Goal: Information Seeking & Learning: Learn about a topic

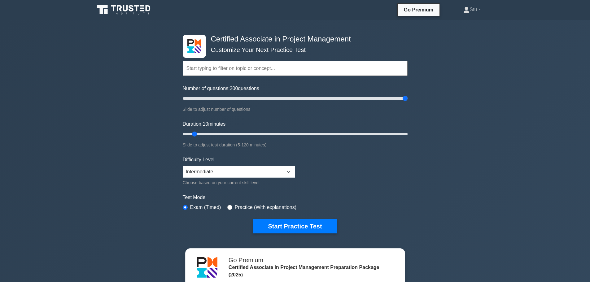
drag, startPoint x: 190, startPoint y: 97, endPoint x: 493, endPoint y: 105, distance: 303.6
type input "200"
click at [408, 102] on input "Number of questions: 200 questions" at bounding box center [295, 98] width 225 height 7
drag, startPoint x: 195, startPoint y: 135, endPoint x: 581, endPoint y: 144, distance: 386.0
type input "120"
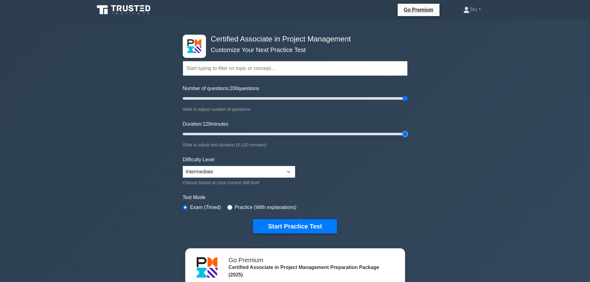
click at [408, 138] on input "Duration: 120 minutes" at bounding box center [295, 133] width 225 height 7
click at [269, 176] on select "Beginner Intermediate Expert" at bounding box center [239, 172] width 112 height 12
click at [249, 173] on select "Beginner Intermediate Expert" at bounding box center [239, 172] width 112 height 12
click at [299, 227] on button "Start Practice Test" at bounding box center [295, 226] width 84 height 14
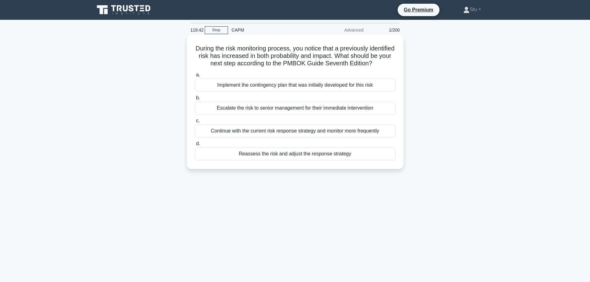
click at [347, 92] on div "Implement the contingency plan that was initially developed for this risk" at bounding box center [295, 85] width 201 height 13
click at [195, 77] on input "a. Implement the contingency plan that was initially developed for this risk" at bounding box center [195, 75] width 0 height 4
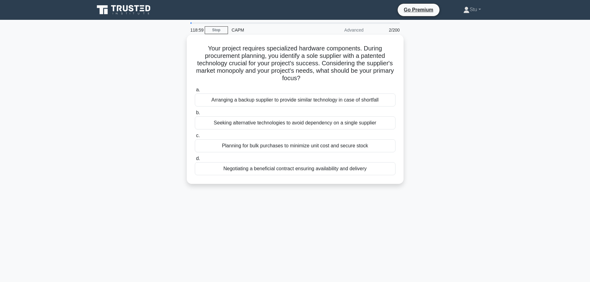
click at [339, 171] on div "Negotiating a beneficial contract ensuring availability and delivery" at bounding box center [295, 168] width 201 height 13
click at [195, 161] on input "d. Negotiating a beneficial contract ensuring availability and delivery" at bounding box center [195, 159] width 0 height 4
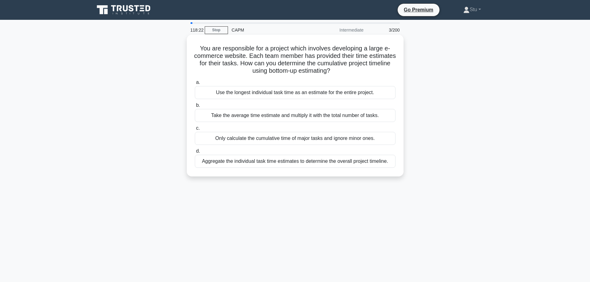
click at [299, 162] on div "Aggregate the individual task time estimates to determine the overall project t…" at bounding box center [295, 161] width 201 height 13
click at [195, 153] on input "d. Aggregate the individual task time estimates to determine the overall projec…" at bounding box center [195, 151] width 0 height 4
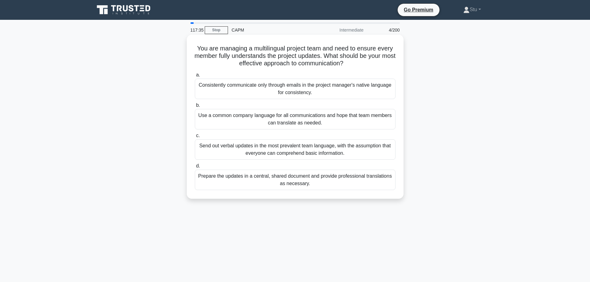
click at [336, 182] on div "Prepare the updates in a central, shared document and provide professional tran…" at bounding box center [295, 180] width 201 height 20
click at [195, 168] on input "d. Prepare the updates in a central, shared document and provide professional t…" at bounding box center [195, 166] width 0 height 4
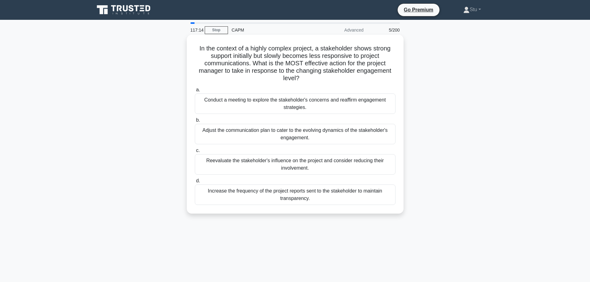
click at [316, 103] on div "Conduct a meeting to explore the stakeholder's concerns and reaffirm engagement…" at bounding box center [295, 104] width 201 height 20
click at [195, 92] on input "a. Conduct a meeting to explore the stakeholder's concerns and reaffirm engagem…" at bounding box center [195, 90] width 0 height 4
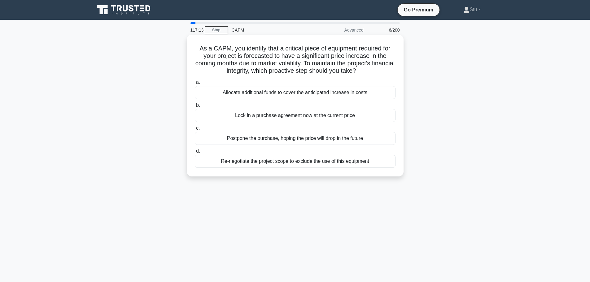
click at [283, 172] on div "As a CAPM, you identify that a critical piece of equipment required for your pr…" at bounding box center [295, 105] width 212 height 137
click at [257, 96] on div "Allocate additional funds to cover the anticipated increase in costs" at bounding box center [295, 92] width 201 height 13
click at [195, 85] on input "a. Allocate additional funds to cover the anticipated increase in costs" at bounding box center [195, 83] width 0 height 4
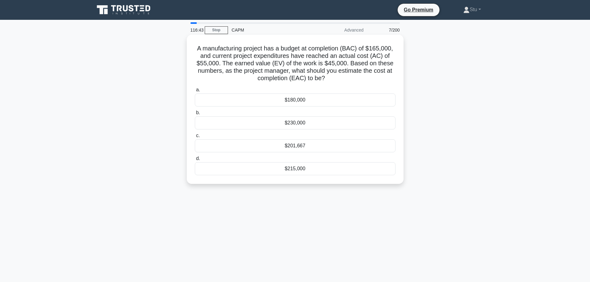
click at [335, 82] on h5 "A manufacturing project has a budget at completion (BAC) of $165,000, and curre…" at bounding box center [295, 64] width 202 height 38
click at [304, 208] on div "116:04 Stop CAPM Advanced 7/200 A manufacturing project has a budget at complet…" at bounding box center [295, 177] width 409 height 310
click at [296, 142] on div "$201,667" at bounding box center [295, 145] width 201 height 13
click at [195, 138] on input "c. $201,667" at bounding box center [195, 136] width 0 height 4
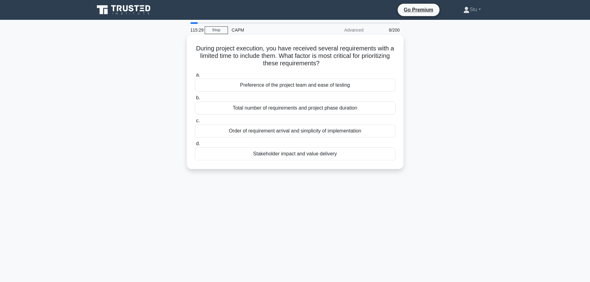
click at [293, 157] on div "Stakeholder impact and value delivery" at bounding box center [295, 153] width 201 height 13
click at [195, 146] on input "d. Stakeholder impact and value delivery" at bounding box center [195, 144] width 0 height 4
click at [312, 111] on div "Ask the Product Owner to refine the items without team input." at bounding box center [295, 108] width 201 height 13
click at [195, 100] on input "b. Ask the Product Owner to refine the items without team input." at bounding box center [195, 98] width 0 height 4
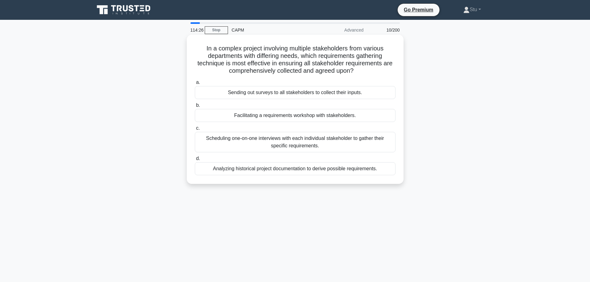
click at [317, 146] on div "Scheduling one-on-one interviews with each individual stakeholder to gather the…" at bounding box center [295, 142] width 201 height 20
click at [195, 130] on input "c. Scheduling one-on-one interviews with each individual stakeholder to gather …" at bounding box center [195, 128] width 0 height 4
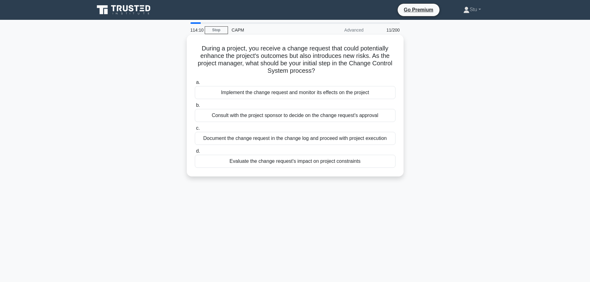
click at [312, 162] on div "Evaluate the change request's impact on project constraints" at bounding box center [295, 161] width 201 height 13
click at [195, 153] on input "d. Evaluate the change request's impact on project constraints" at bounding box center [195, 151] width 0 height 4
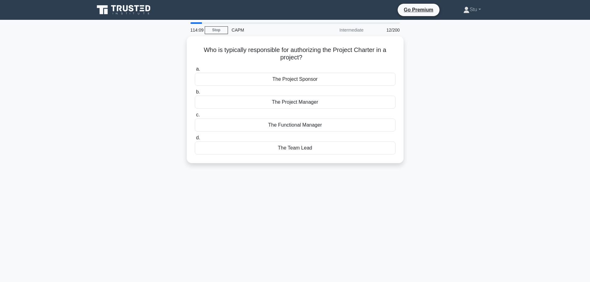
click at [299, 205] on div "114:09 Stop CAPM Intermediate 12/200 Who is typically responsible for authorizi…" at bounding box center [295, 177] width 409 height 310
click at [293, 80] on div "The Project Sponsor" at bounding box center [295, 77] width 201 height 13
click at [195, 70] on input "a. The Project Sponsor" at bounding box center [195, 68] width 0 height 4
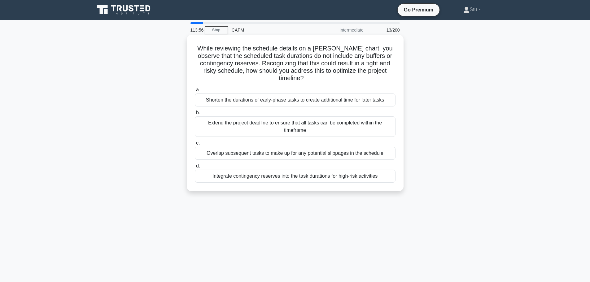
click at [403, 189] on div "While reviewing the schedule details on a Gantt chart, you observe that the sch…" at bounding box center [295, 113] width 217 height 157
click at [279, 157] on div "Overlap subsequent tasks to make up for any potential slippages in the schedule" at bounding box center [295, 153] width 201 height 13
click at [195, 145] on input "c. Overlap subsequent tasks to make up for any potential slippages in the sched…" at bounding box center [195, 143] width 0 height 4
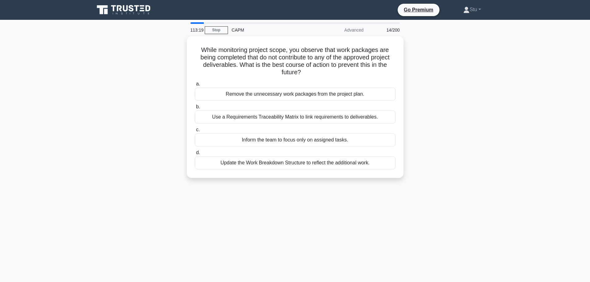
click at [397, 215] on div "113:19 Stop CAPM Advanced 14/200 While monitoring project scope, you observe th…" at bounding box center [295, 177] width 409 height 310
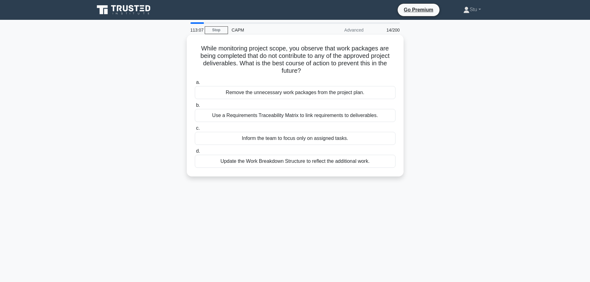
click at [311, 116] on div "Use a Requirements Traceability Matrix to link requirements to deliverables." at bounding box center [295, 115] width 201 height 13
click at [195, 107] on input "b. Use a Requirements Traceability Matrix to link requirements to deliverables." at bounding box center [195, 105] width 0 height 4
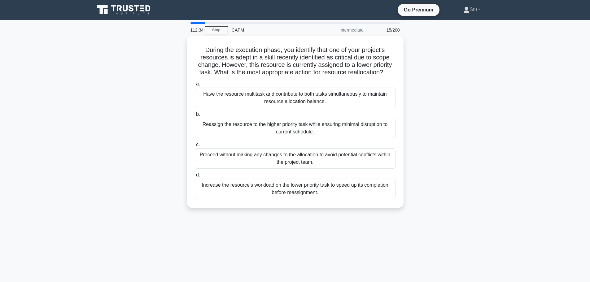
click at [519, 208] on main "112:34 Stop CAPM Intermediate 15/200 During the execution phase, you identify t…" at bounding box center [295, 177] width 590 height 315
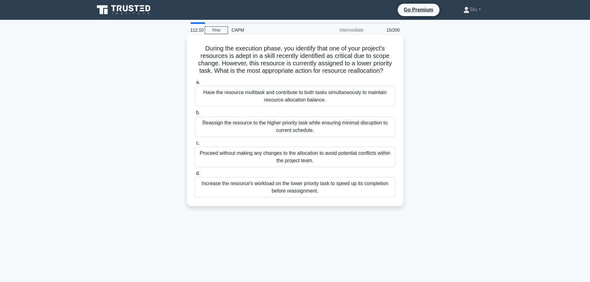
click at [265, 131] on div "Reassign the resource to the higher priority task while ensuring minimal disrup…" at bounding box center [295, 126] width 201 height 20
click at [195, 115] on input "b. Reassign the resource to the higher priority task while ensuring minimal dis…" at bounding box center [195, 113] width 0 height 4
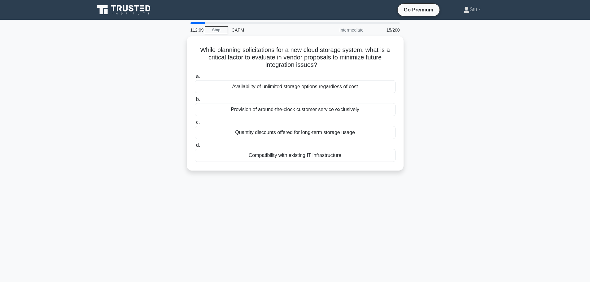
click at [484, 186] on div "112:09 Stop CAPM Intermediate 15/200 While planning solicitations for a new clo…" at bounding box center [295, 177] width 409 height 310
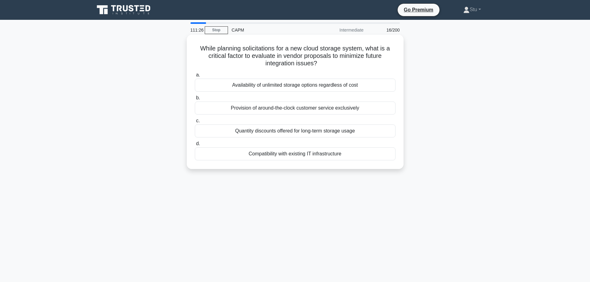
click at [342, 107] on div "Provision of around-the-clock customer service exclusively" at bounding box center [295, 108] width 201 height 13
click at [195, 100] on input "b. Provision of around-the-clock customer service exclusively" at bounding box center [195, 98] width 0 height 4
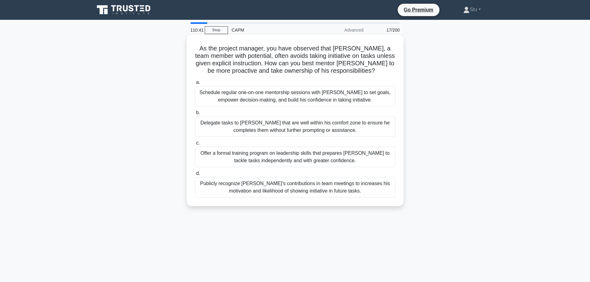
click at [322, 102] on div "Schedule regular one-on-one mentorship sessions with Bruce to set goals, empowe…" at bounding box center [295, 96] width 201 height 20
click at [195, 85] on input "a. Schedule regular one-on-one mentorship sessions with Bruce to set goals, emp…" at bounding box center [195, 83] width 0 height 4
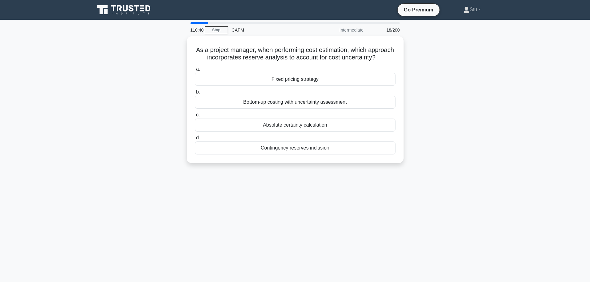
click at [295, 214] on div "110:40 Stop CAPM Intermediate 18/200 As a project manager, when performing cost…" at bounding box center [295, 177] width 409 height 310
click at [404, 199] on div "110:37 Stop CAPM Intermediate 18/200 As a project manager, when performing cost…" at bounding box center [295, 177] width 409 height 310
click at [347, 219] on div "110:35 Stop CAPM Intermediate 18/200 As a project manager, when performing cost…" at bounding box center [295, 177] width 409 height 310
click at [269, 60] on h5 "As a project manager, when performing cost estimation, which approach incorpora…" at bounding box center [295, 52] width 202 height 15
click at [279, 153] on div "Contingency reserves inclusion" at bounding box center [295, 146] width 201 height 13
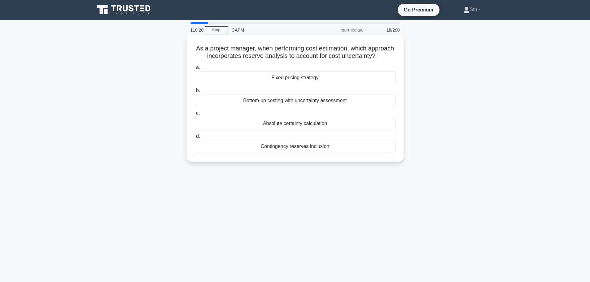
click at [195, 138] on input "d. Contingency reserves inclusion" at bounding box center [195, 136] width 0 height 4
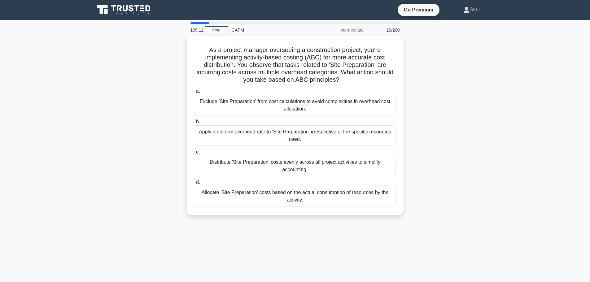
click at [487, 134] on div "As a project manager overseeing a construction project, you're implementing act…" at bounding box center [295, 129] width 409 height 186
click at [373, 63] on h5 "As a project manager overseeing a construction project, you're implementing act…" at bounding box center [295, 64] width 202 height 38
click at [348, 198] on div "Allocate 'Site Preparation' costs based on the actual consumption of resources …" at bounding box center [295, 195] width 201 height 20
click at [195, 183] on input "d. Allocate 'Site Preparation' costs based on the actual consumption of resourc…" at bounding box center [195, 181] width 0 height 4
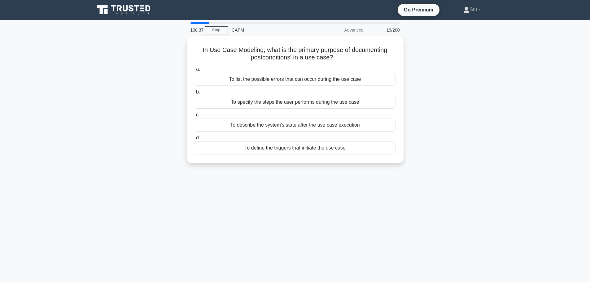
click at [249, 188] on div "108:37 Stop CAPM Advanced 19/200 In Use Case Modeling, what is the primary purp…" at bounding box center [295, 177] width 409 height 310
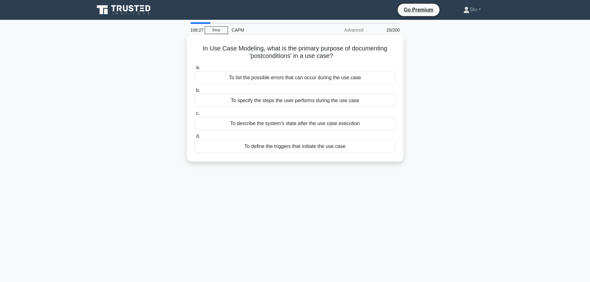
click at [280, 128] on div "To describe the system's state after the use case execution" at bounding box center [295, 123] width 201 height 13
click at [195, 116] on input "c. To describe the system's state after the use case execution" at bounding box center [195, 114] width 0 height 4
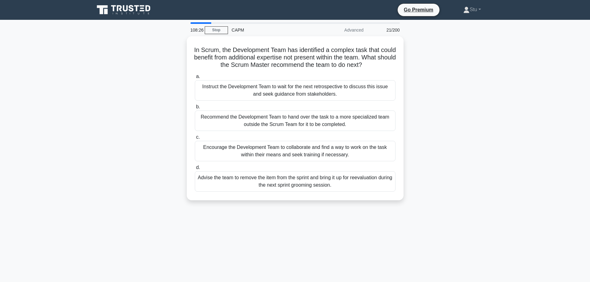
click at [495, 214] on div "108:26 Stop CAPM Advanced 21/200 In Scrum, the Development Team has identified …" at bounding box center [295, 177] width 409 height 310
click at [471, 154] on div "In Scrum, the Development Team has identified a complex task that could benefit…" at bounding box center [295, 122] width 409 height 172
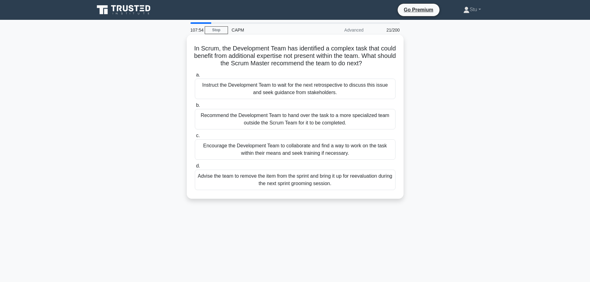
click at [332, 155] on div "Encourage the Development Team to collaborate and find a way to work on the tas…" at bounding box center [295, 149] width 201 height 20
click at [195, 138] on input "c. Encourage the Development Team to collaborate and find a way to work on the …" at bounding box center [195, 136] width 0 height 4
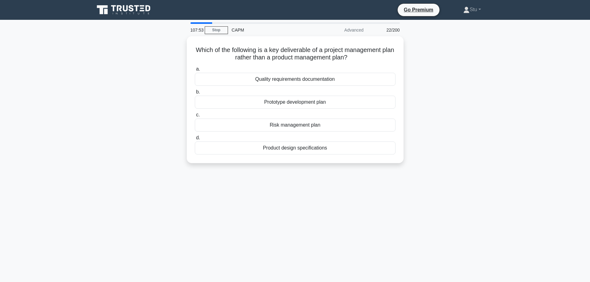
click at [420, 200] on div "107:53 Stop CAPM Advanced 22/200 Which of the following is a key deliverable of…" at bounding box center [295, 177] width 409 height 310
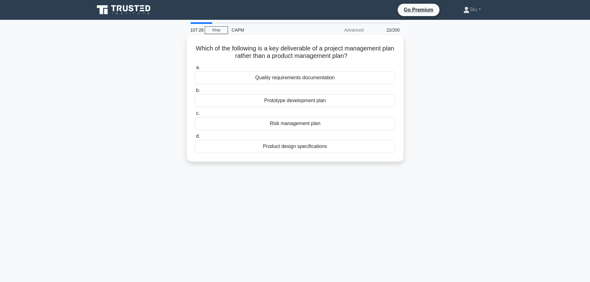
click at [325, 124] on div "Risk management plan" at bounding box center [295, 123] width 201 height 13
click at [195, 116] on input "c. Risk management plan" at bounding box center [195, 114] width 0 height 4
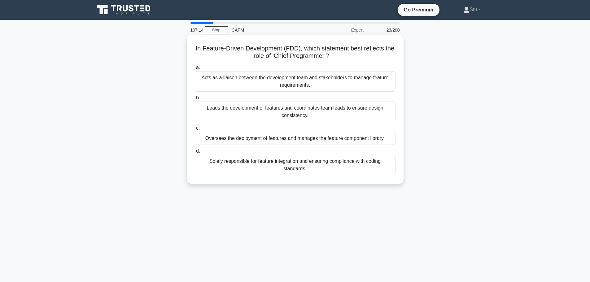
click at [300, 93] on div "a. Acts as a liaison between the development team and stakeholders to manage fe…" at bounding box center [295, 120] width 208 height 114
click at [297, 82] on div "Acts as a liaison between the development team and stakeholders to manage featu…" at bounding box center [295, 81] width 201 height 20
click at [195, 70] on input "a. Acts as a liaison between the development team and stakeholders to manage fe…" at bounding box center [195, 68] width 0 height 4
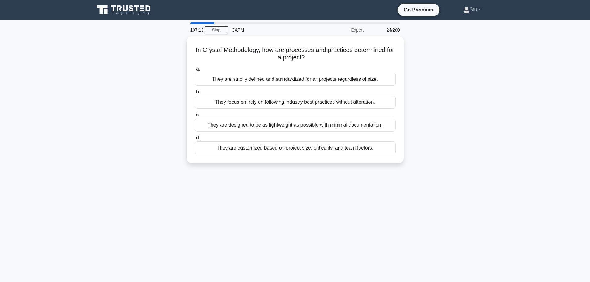
click at [231, 173] on div "107:13 Stop CAPM Expert 24/200 In Crystal Methodology, how are processes and pr…" at bounding box center [295, 177] width 409 height 310
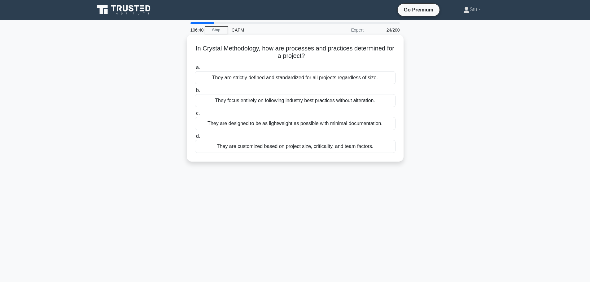
click at [318, 148] on div "They are customized based on project size, criticality, and team factors." at bounding box center [295, 146] width 201 height 13
click at [195, 138] on input "d. They are customized based on project size, criticality, and team factors." at bounding box center [195, 136] width 0 height 4
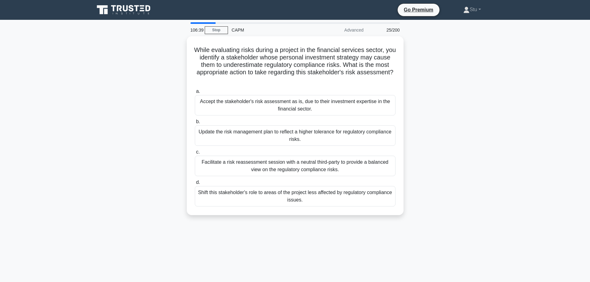
click at [469, 127] on div "While evaluating risks during a project in the financial services sector, you i…" at bounding box center [295, 129] width 409 height 186
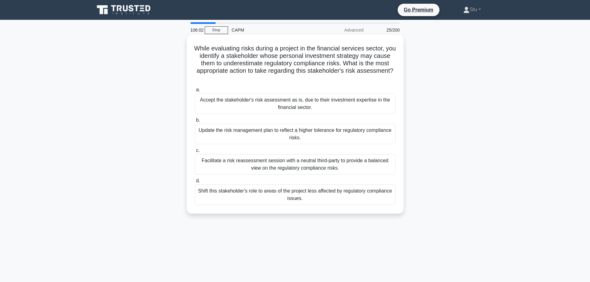
click at [268, 173] on div "Facilitate a risk reassessment session with a neutral third-party to provide a …" at bounding box center [295, 164] width 201 height 20
click at [195, 153] on input "c. Facilitate a risk reassessment session with a neutral third-party to provide…" at bounding box center [195, 151] width 0 height 4
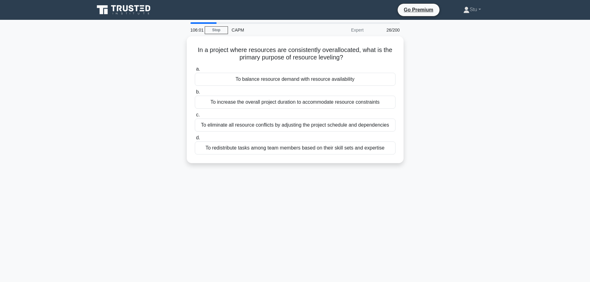
click at [321, 212] on div "106:01 Stop CAPM Expert 26/200 In a project where resources are consistently ov…" at bounding box center [295, 177] width 409 height 310
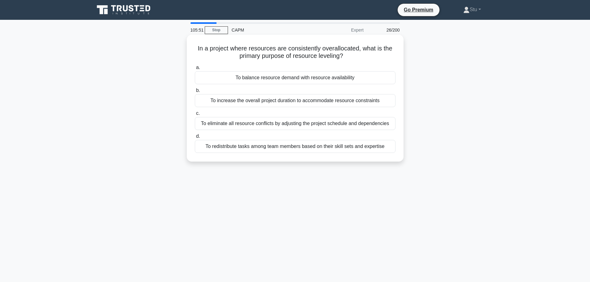
click at [290, 79] on div "To balance resource demand with resource availability" at bounding box center [295, 77] width 201 height 13
click at [195, 70] on input "a. To balance resource demand with resource availability" at bounding box center [195, 68] width 0 height 4
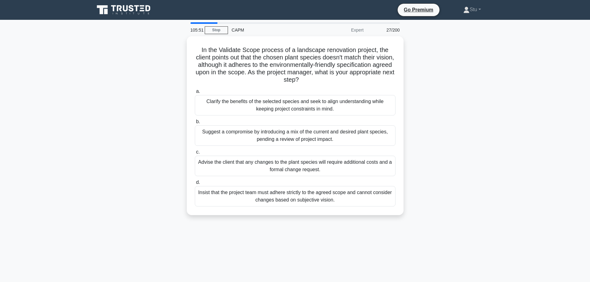
click at [469, 105] on div "In the Validate Scope process of a landscape renovation project, the client poi…" at bounding box center [295, 129] width 409 height 186
click at [292, 109] on div "Clarify the benefits of the selected species and seek to align understanding wh…" at bounding box center [295, 104] width 201 height 20
click at [195, 92] on input "a. Clarify the benefits of the selected species and seek to align understanding…" at bounding box center [195, 90] width 0 height 4
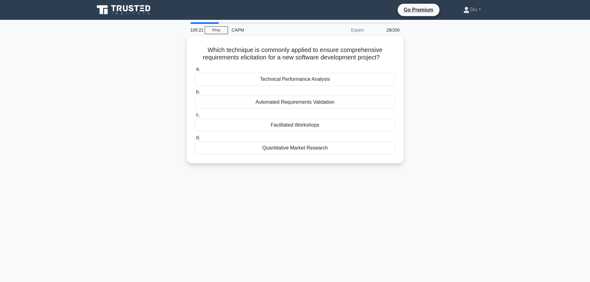
click at [411, 177] on div "105:21 Stop CAPM Expert 28/200 Which technique is commonly applied to ensure co…" at bounding box center [295, 177] width 409 height 310
click at [312, 125] on div "Facilitated Workshops" at bounding box center [295, 123] width 201 height 13
click at [195, 116] on input "c. Facilitated Workshops" at bounding box center [195, 114] width 0 height 4
click at [313, 206] on div "104:48 Stop CAPM Master 29/200 Which of the following is a hierarchical decompo…" at bounding box center [295, 177] width 409 height 310
click at [278, 243] on div "104:07 Stop CAPM Master 29/200 Which of the following is a hierarchical decompo…" at bounding box center [295, 177] width 409 height 310
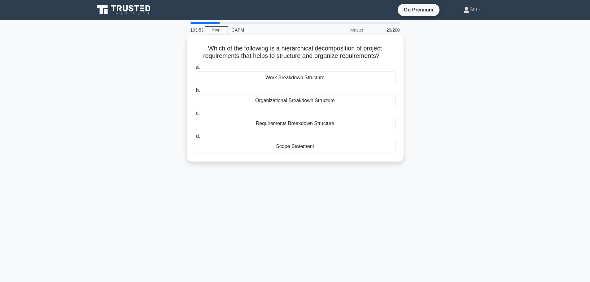
click at [273, 60] on h5 "Which of the following is a hierarchical decomposition of project requirements …" at bounding box center [295, 52] width 202 height 15
click at [301, 80] on div "Work Breakdown Structure" at bounding box center [295, 77] width 201 height 13
click at [195, 70] on input "a. Work Breakdown Structure" at bounding box center [195, 68] width 0 height 4
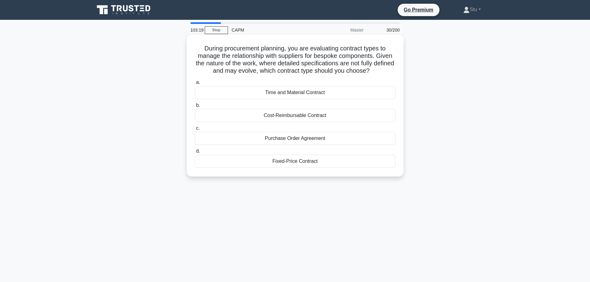
click at [303, 162] on div "Fixed-Price Contract" at bounding box center [295, 161] width 201 height 13
click at [195, 153] on input "d. Fixed-Price Contract" at bounding box center [195, 151] width 0 height 4
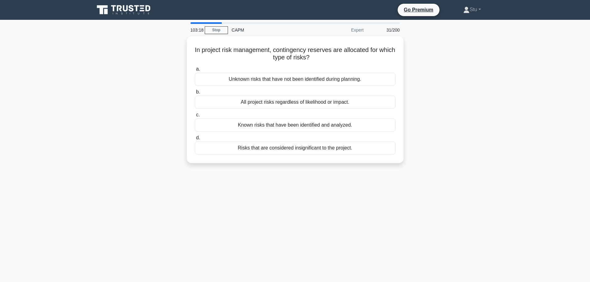
click at [467, 143] on div "In project risk management, contingency reserves are allocated for which type o…" at bounding box center [295, 103] width 409 height 134
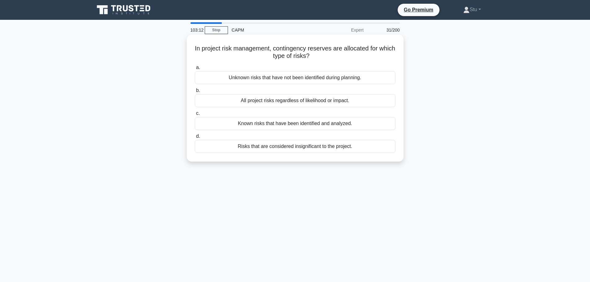
click at [249, 127] on div "Known risks that have been identified and analyzed." at bounding box center [295, 123] width 201 height 13
click at [195, 116] on input "c. Known risks that have been identified and analyzed." at bounding box center [195, 114] width 0 height 4
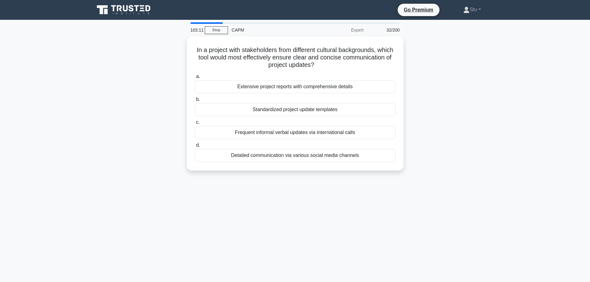
click at [454, 122] on div "In a project with stakeholders from different cultural backgrounds, which tool …" at bounding box center [295, 107] width 409 height 142
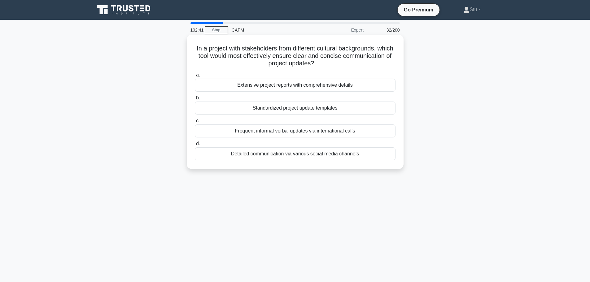
click at [318, 87] on div "Extensive project reports with comprehensive details" at bounding box center [295, 85] width 201 height 13
click at [195, 77] on input "a. Extensive project reports with comprehensive details" at bounding box center [195, 75] width 0 height 4
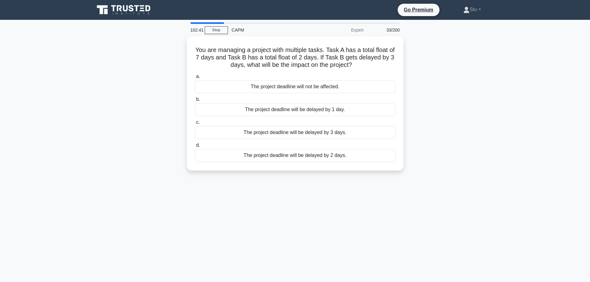
click at [419, 211] on div "102:41 Stop CAPM Expert 33/200 You are managing a project with multiple tasks. …" at bounding box center [295, 177] width 409 height 310
click at [466, 130] on div "You are managing a project with multiple tasks. Task A has a total float of 7 d…" at bounding box center [295, 107] width 409 height 142
click at [350, 111] on div "The project deadline will be delayed by 1 day." at bounding box center [295, 108] width 201 height 13
click at [195, 100] on input "b. The project deadline will be delayed by 1 day." at bounding box center [195, 98] width 0 height 4
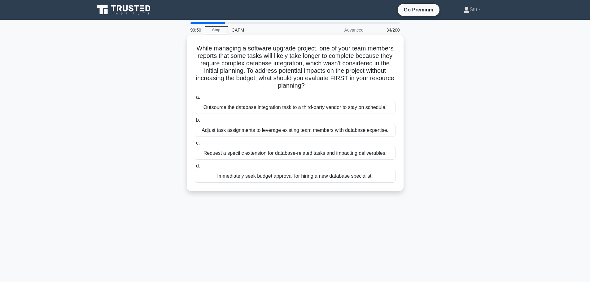
click at [233, 128] on div "Adjust task assignments to leverage existing team members with database experti…" at bounding box center [295, 130] width 201 height 13
click at [195, 122] on input "b. Adjust task assignments to leverage existing team members with database expe…" at bounding box center [195, 120] width 0 height 4
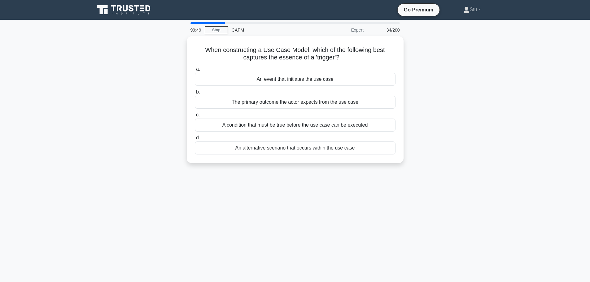
click at [467, 103] on div "When constructing a Use Case Model, which of the following best captures the es…" at bounding box center [295, 103] width 409 height 134
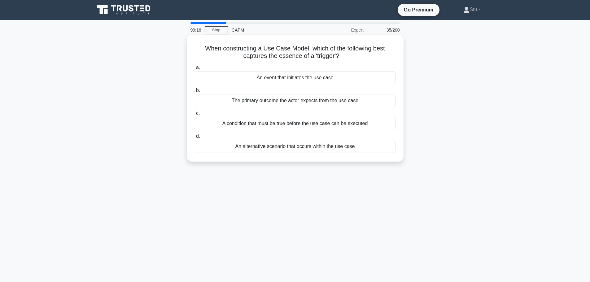
click at [304, 119] on div "A condition that must be true before the use case can be executed" at bounding box center [295, 123] width 201 height 13
click at [195, 116] on input "c. A condition that must be true before the use case can be executed" at bounding box center [195, 114] width 0 height 4
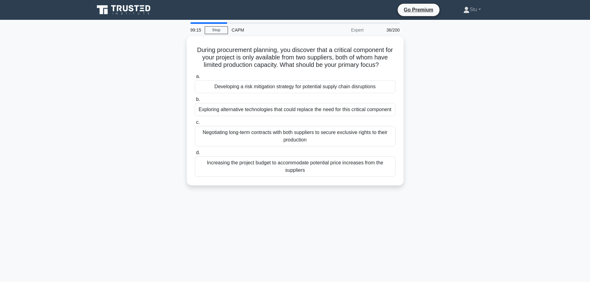
click at [497, 125] on div "During procurement planning, you discover that a critical component for your pr…" at bounding box center [295, 114] width 409 height 157
click at [472, 13] on link "Stu" at bounding box center [471, 9] width 47 height 12
click at [473, 13] on link "Stu" at bounding box center [471, 9] width 47 height 12
click at [458, 146] on div "During procurement planning, you discover that a critical component for your pr…" at bounding box center [295, 114] width 409 height 157
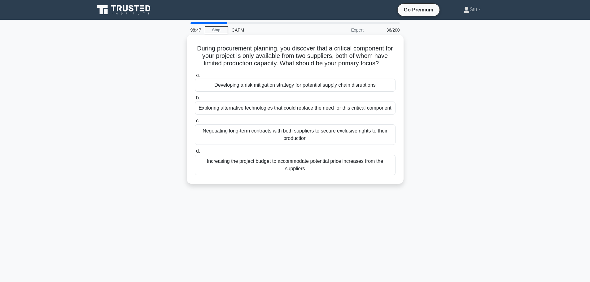
click at [326, 145] on div "Negotiating long-term contracts with both suppliers to secure exclusive rights …" at bounding box center [295, 135] width 201 height 20
click at [195, 123] on input "c. Negotiating long-term contracts with both suppliers to secure exclusive righ…" at bounding box center [195, 121] width 0 height 4
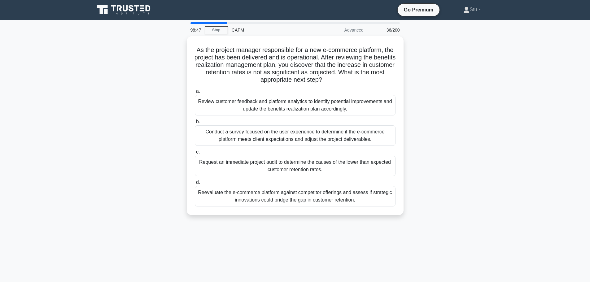
click at [459, 141] on div "As the project manager responsible for a new e-commerce platform, the project h…" at bounding box center [295, 129] width 409 height 186
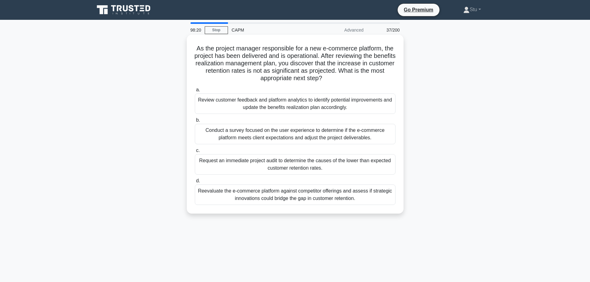
click at [281, 140] on div "Conduct a survey focused on the user experience to determine if the e-commerce …" at bounding box center [295, 134] width 201 height 20
click at [195, 122] on input "b. Conduct a survey focused on the user experience to determine if the e-commer…" at bounding box center [195, 120] width 0 height 4
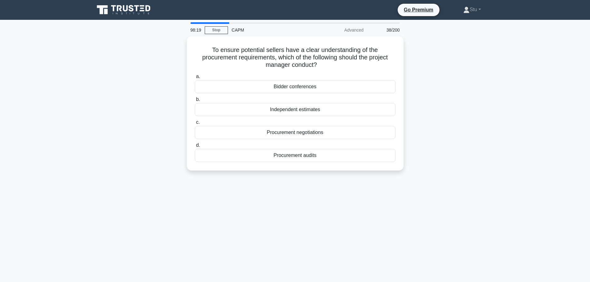
click at [452, 180] on div "98:19 Stop CAPM Advanced 38/200 To ensure potential sellers have a clear unders…" at bounding box center [295, 177] width 409 height 310
click at [324, 190] on div "98:12 Stop CAPM Advanced 38/200 To ensure potential sellers have a clear unders…" at bounding box center [295, 177] width 409 height 310
click at [449, 145] on div "To ensure potential sellers have a clear understanding of the procurement requi…" at bounding box center [295, 107] width 409 height 142
click at [326, 85] on div "Bidder conferences" at bounding box center [295, 85] width 201 height 13
click at [195, 77] on input "a. Bidder conferences" at bounding box center [195, 75] width 0 height 4
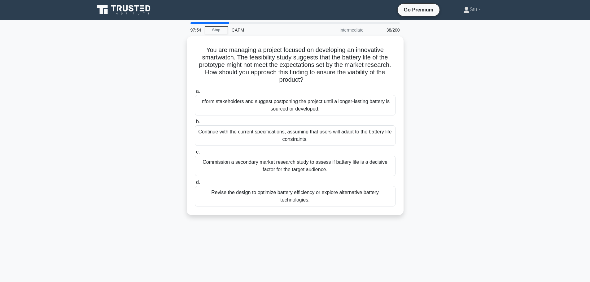
click at [454, 133] on div "You are managing a project focused on developing an innovative smartwatch. The …" at bounding box center [295, 129] width 409 height 186
click at [256, 199] on div "Revise the design to optimize battery efficiency or explore alternative battery…" at bounding box center [295, 195] width 201 height 20
click at [195, 183] on input "d. Revise the design to optimize battery efficiency or explore alternative batt…" at bounding box center [195, 181] width 0 height 4
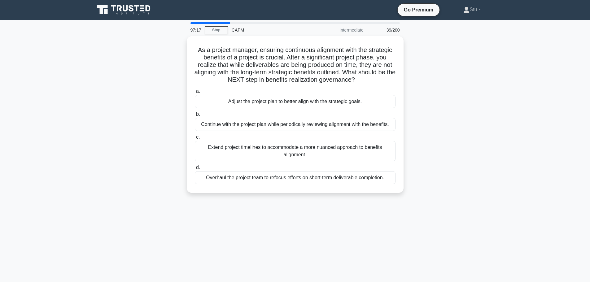
click at [457, 233] on div "97:17 Stop CAPM Intermediate 39/200 As a project manager, ensuring continuous a…" at bounding box center [295, 177] width 409 height 310
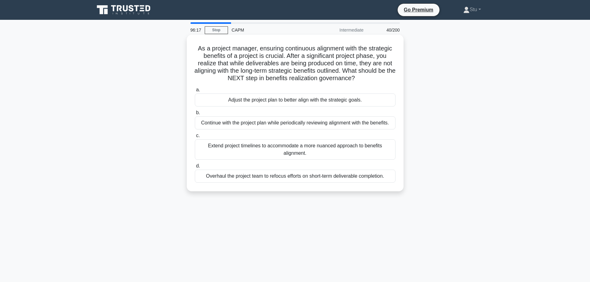
click at [282, 100] on div "Adjust the project plan to better align with the strategic goals." at bounding box center [295, 100] width 201 height 13
click at [195, 92] on input "a. Adjust the project plan to better align with the strategic goals." at bounding box center [195, 90] width 0 height 4
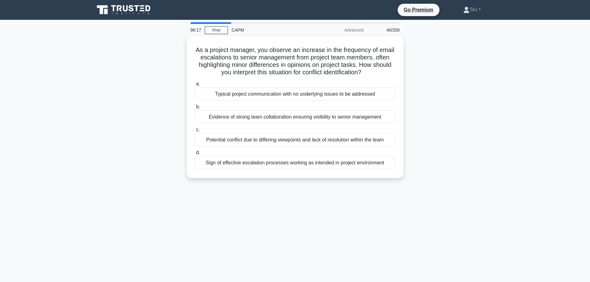
click at [450, 217] on div "96:17 Stop CAPM Advanced 40/200 As a project manager, you observe an increase i…" at bounding box center [295, 177] width 409 height 310
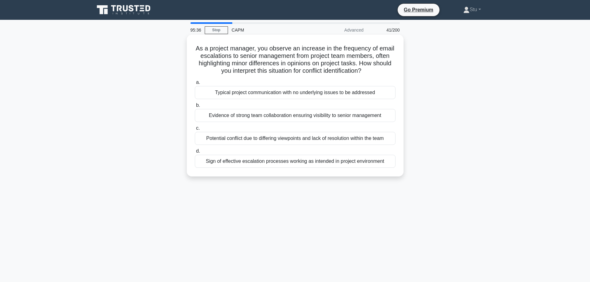
click at [270, 117] on div "Evidence of strong team collaboration ensuring visibility to senior management" at bounding box center [295, 115] width 201 height 13
click at [195, 107] on input "b. Evidence of strong team collaboration ensuring visibility to senior manageme…" at bounding box center [195, 105] width 0 height 4
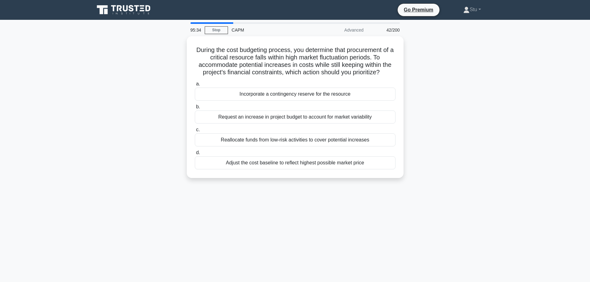
click at [512, 154] on main "95:34 Stop CAPM Advanced 42/200 During the cost budgeting process, you determin…" at bounding box center [295, 177] width 590 height 315
click at [467, 136] on div "During the cost budgeting process, you determine that procurement of a critical…" at bounding box center [295, 110] width 409 height 149
click at [466, 108] on div "During the cost budgeting process, you determine that procurement of a critical…" at bounding box center [295, 110] width 409 height 149
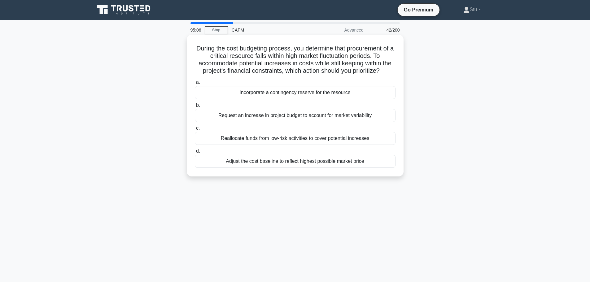
click at [307, 143] on div "Reallocate funds from low-risk activities to cover potential increases" at bounding box center [295, 138] width 201 height 13
click at [195, 130] on input "c. Reallocate funds from low-risk activities to cover potential increases" at bounding box center [195, 128] width 0 height 4
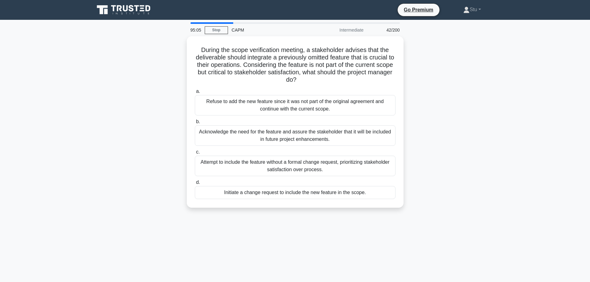
click at [464, 127] on div "During the scope verification meeting, a stakeholder advises that the deliverab…" at bounding box center [295, 125] width 409 height 179
click at [267, 192] on div "Initiate a change request to include the new feature in the scope." at bounding box center [295, 191] width 201 height 13
click at [195, 183] on input "d. Initiate a change request to include the new feature in the scope." at bounding box center [195, 181] width 0 height 4
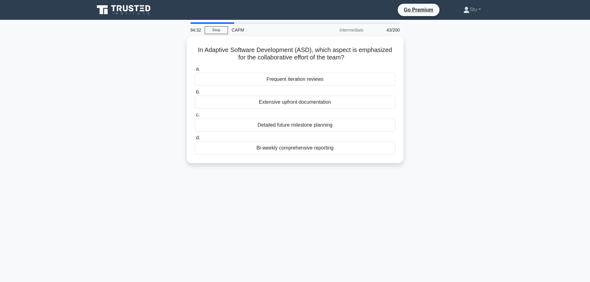
click at [376, 182] on div "94:32 Stop CAPM Intermediate 43/200 In Adaptive Software Development (ASD), whi…" at bounding box center [295, 177] width 409 height 310
click at [215, 31] on link "Stop" at bounding box center [216, 30] width 23 height 8
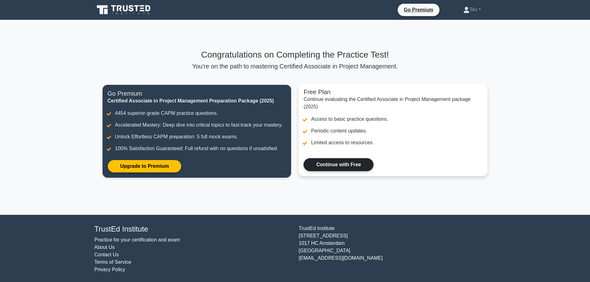
click at [354, 162] on link "Continue with Free" at bounding box center [339, 164] width 70 height 13
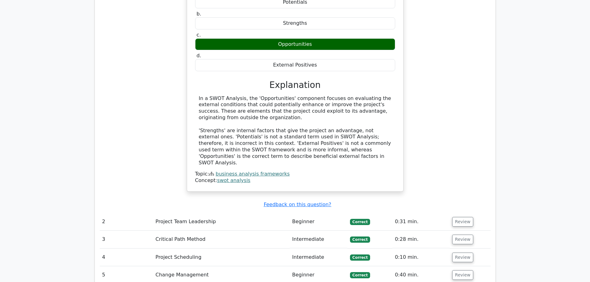
scroll to position [650, 0]
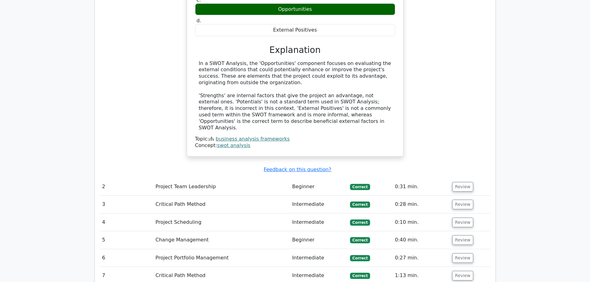
click at [276, 178] on td "Project Team Leadership" at bounding box center [221, 187] width 137 height 18
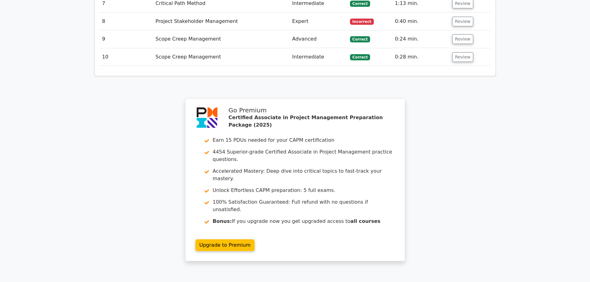
scroll to position [979, 0]
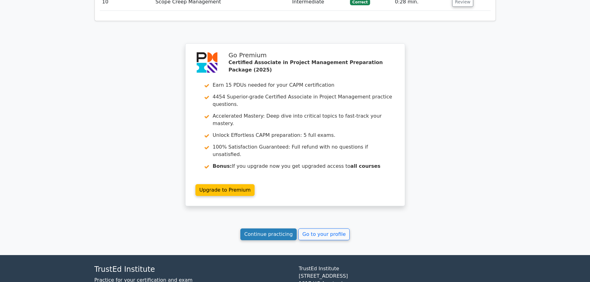
click at [286, 229] on link "Continue practicing" at bounding box center [268, 235] width 57 height 12
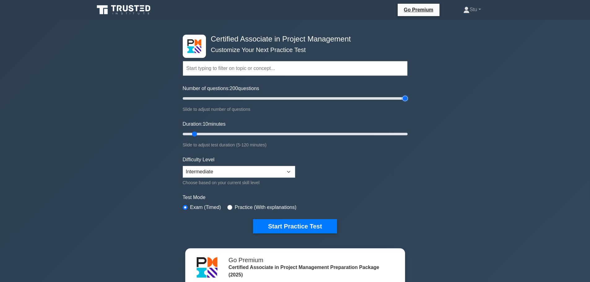
drag, startPoint x: 190, startPoint y: 97, endPoint x: 482, endPoint y: 89, distance: 292.5
type input "200"
click at [408, 95] on input "Number of questions: 200 questions" at bounding box center [295, 98] width 225 height 7
drag, startPoint x: 194, startPoint y: 135, endPoint x: 517, endPoint y: 139, distance: 323.4
type input "120"
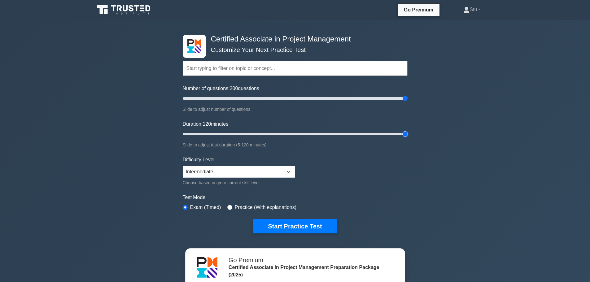
click at [408, 138] on input "Duration: 120 minutes" at bounding box center [295, 133] width 225 height 7
click at [274, 171] on select "Beginner Intermediate Expert" at bounding box center [239, 172] width 112 height 12
click at [273, 174] on select "Beginner Intermediate Expert" at bounding box center [239, 172] width 112 height 12
click at [571, 141] on div "Certified Associate in Project Management Customize Your Next Practice Test Top…" at bounding box center [295, 209] width 590 height 378
click at [536, 108] on div "Certified Associate in Project Management Customize Your Next Practice Test Top…" at bounding box center [295, 209] width 590 height 378
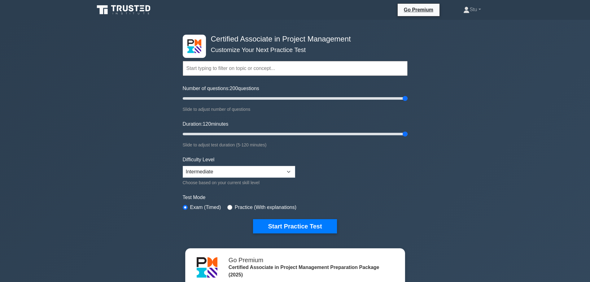
click at [314, 68] on input "text" at bounding box center [295, 68] width 225 height 15
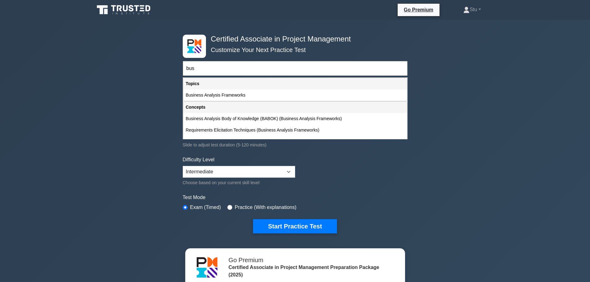
type input "bus"
click at [463, 131] on div "Certified Associate in Project Management Customize Your Next Practice Test bus…" at bounding box center [295, 209] width 590 height 378
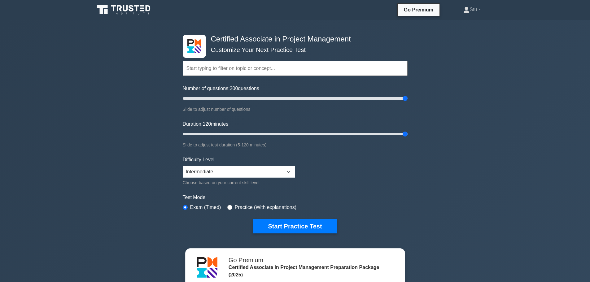
click at [514, 94] on div "Certified Associate in Project Management Customize Your Next Practice Test Top…" at bounding box center [295, 209] width 590 height 378
